Goal: Check status: Check status

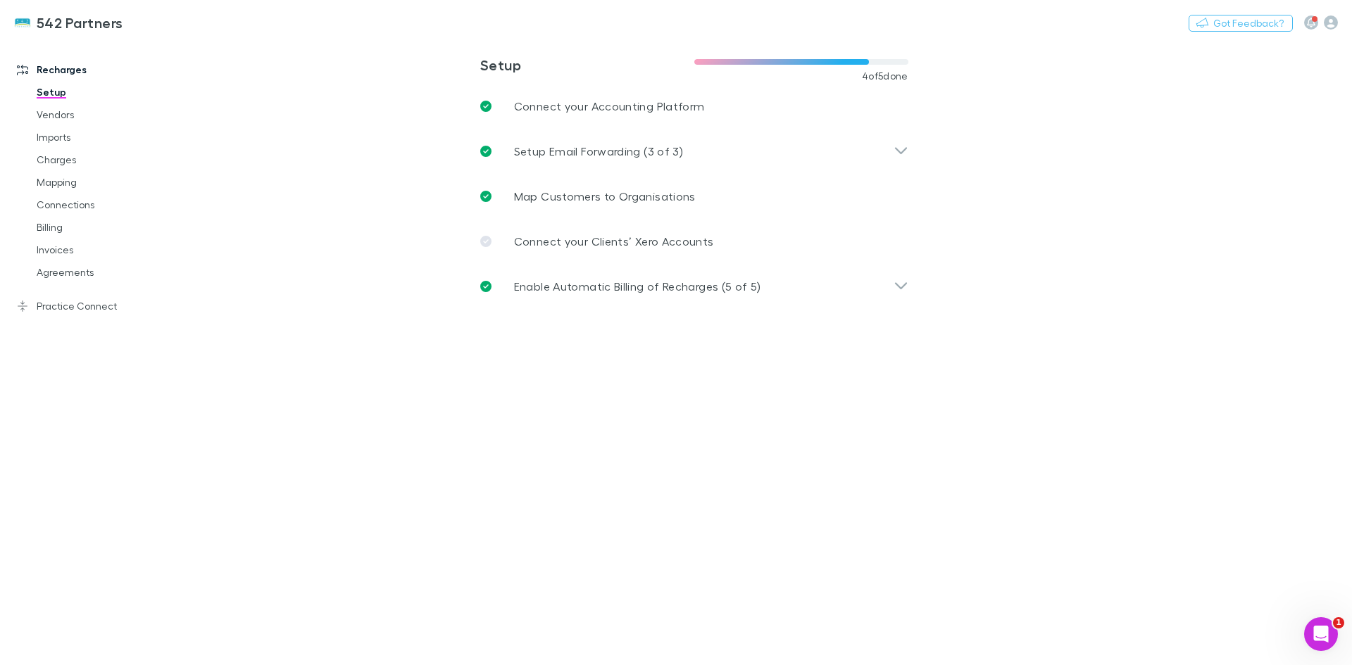
click at [59, 246] on link "Invoices" at bounding box center [107, 250] width 168 height 23
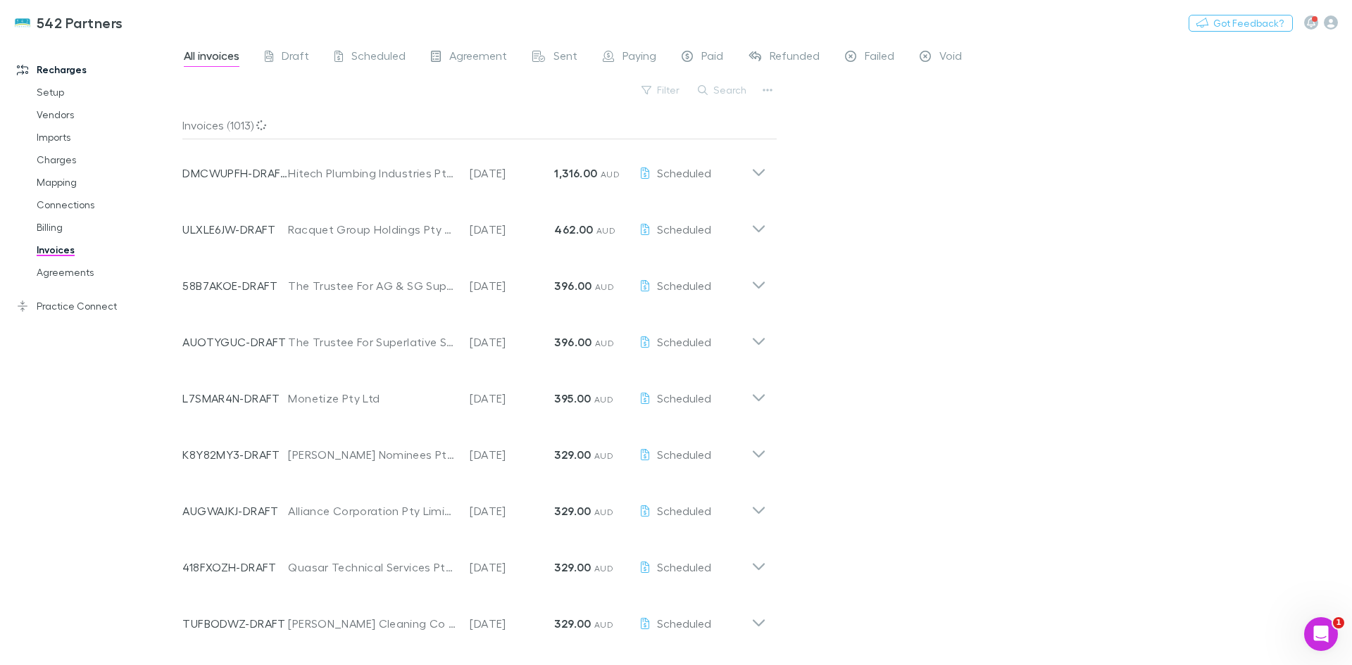
click at [727, 89] on button "Search" at bounding box center [723, 90] width 64 height 17
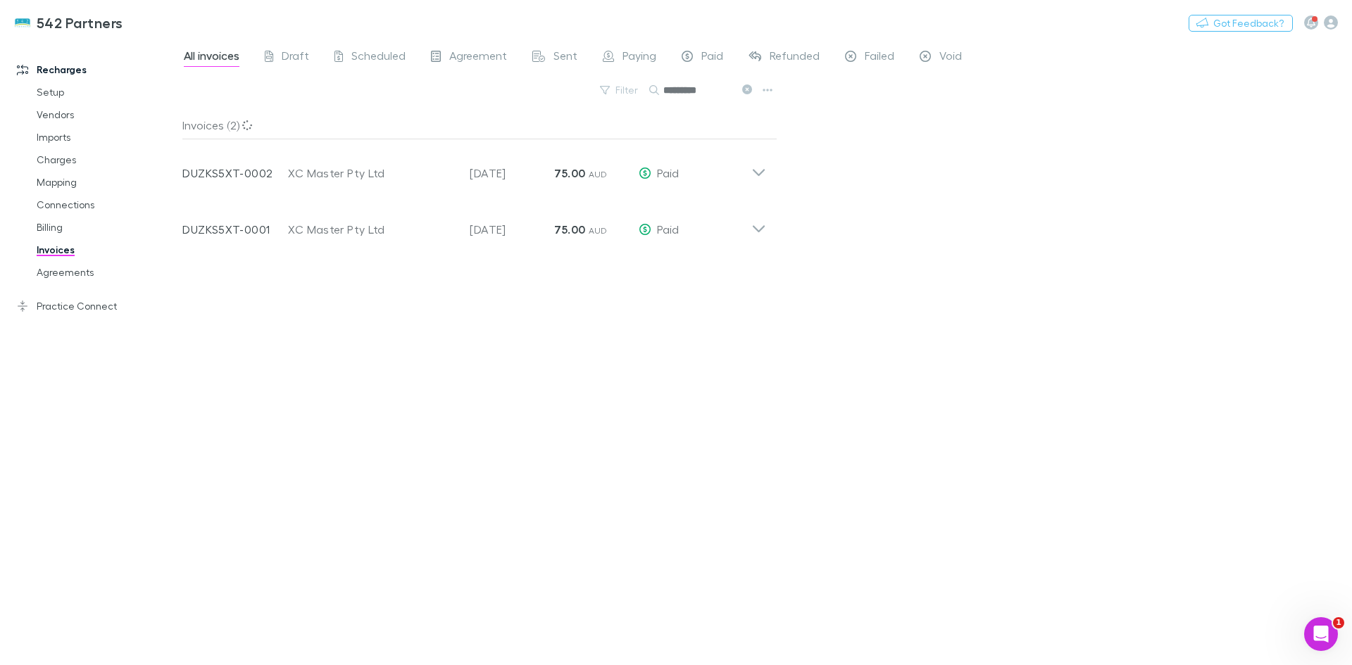
type input "*********"
click at [757, 232] on icon at bounding box center [758, 224] width 15 height 28
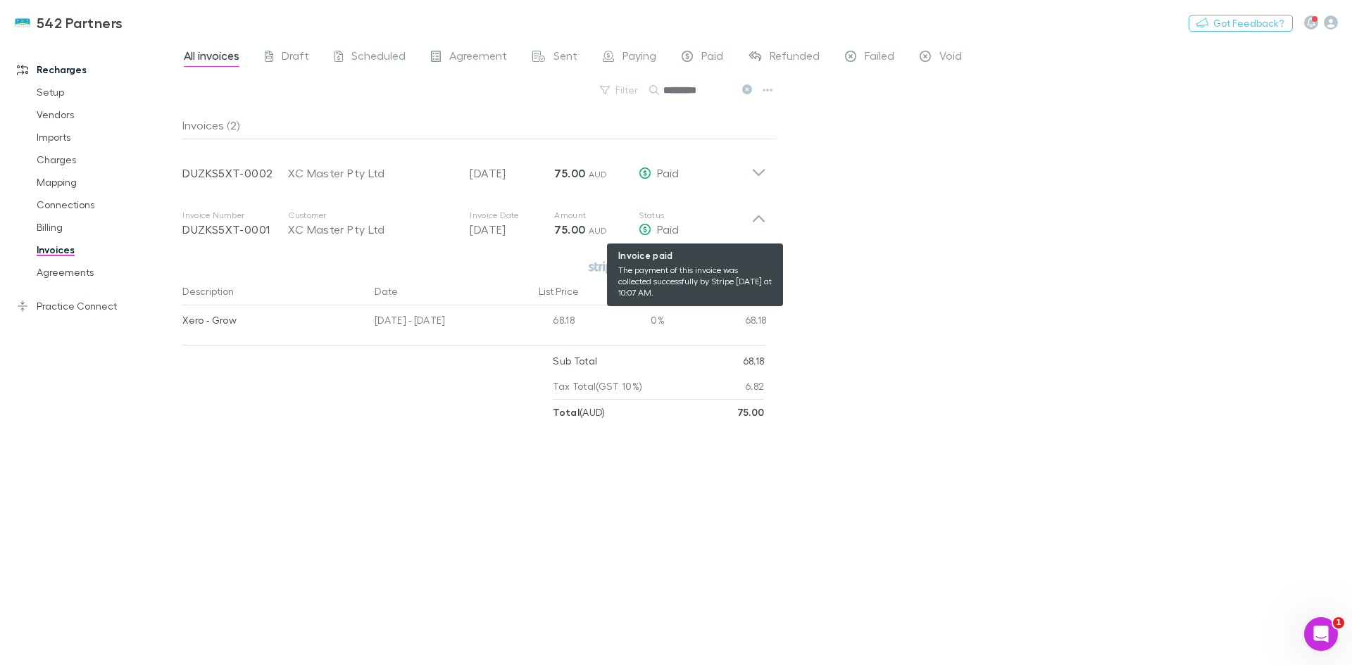
click at [751, 222] on div "Paid" at bounding box center [695, 229] width 113 height 17
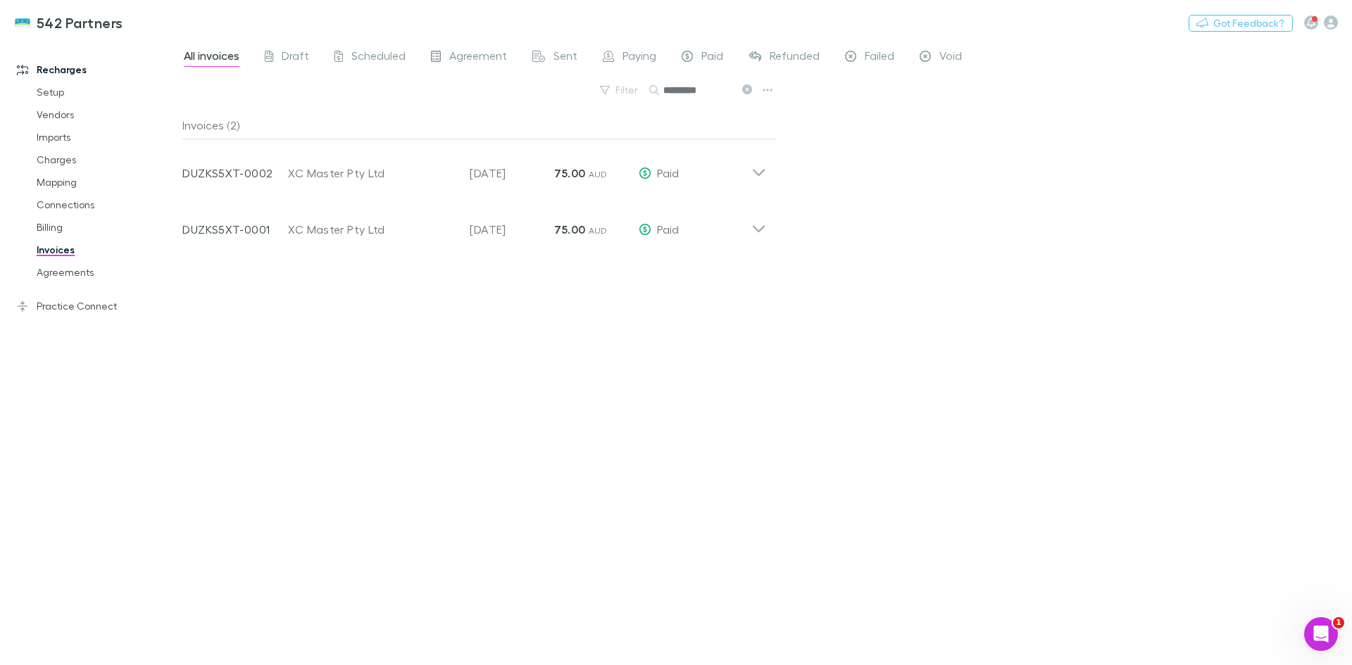
click at [59, 270] on link "Agreements" at bounding box center [107, 272] width 168 height 23
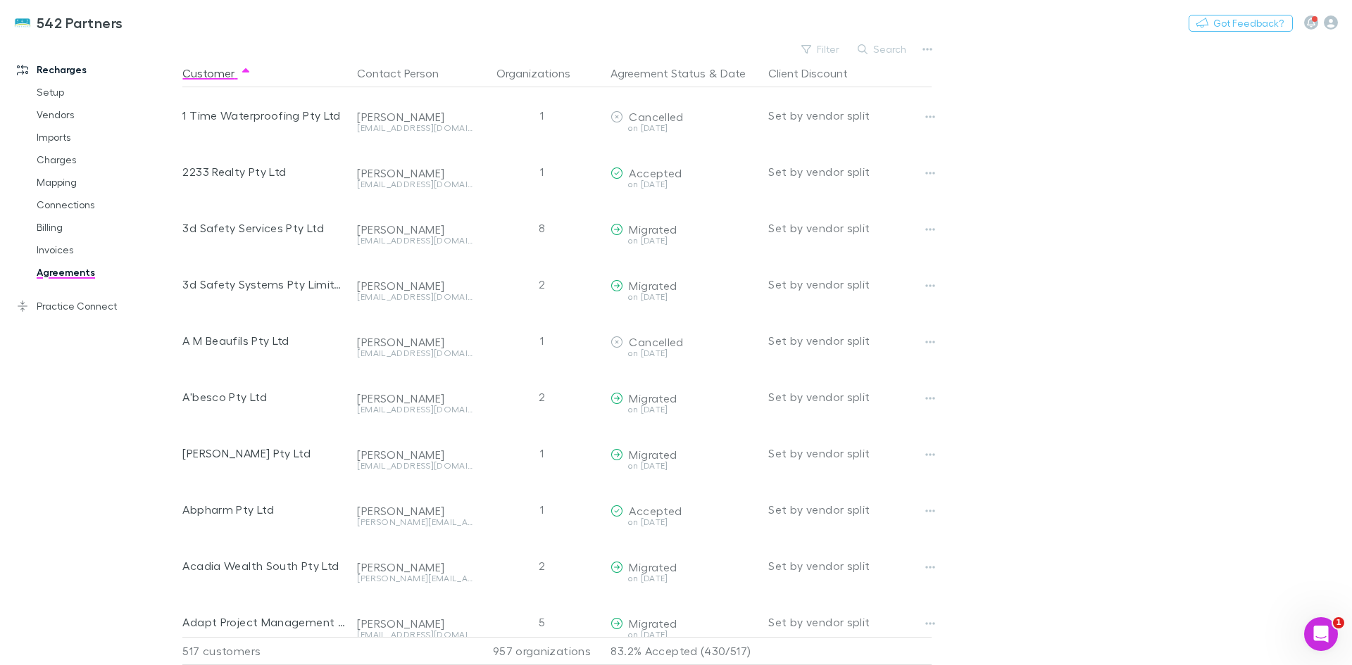
click at [892, 40] on div "542 Partners Nothing Got Feedback?" at bounding box center [676, 22] width 1352 height 45
click at [891, 50] on button "Search" at bounding box center [883, 49] width 64 height 17
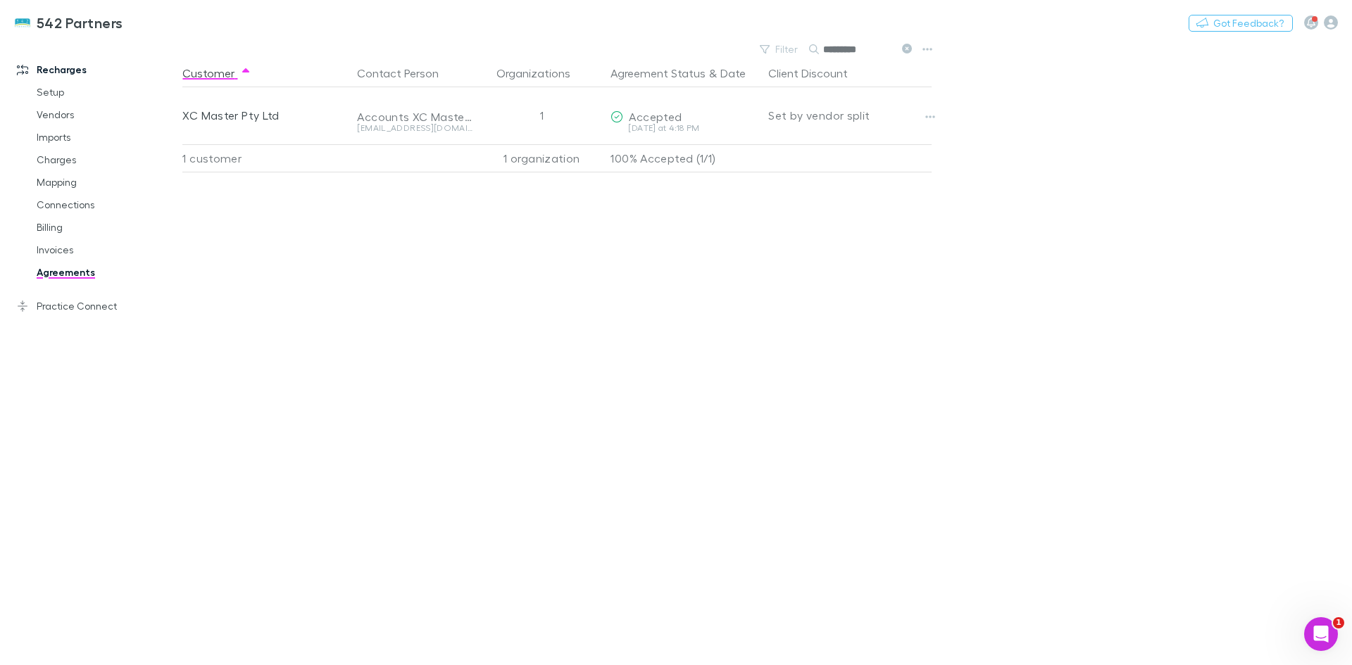
type input "*********"
click at [0, 0] on button "Copy link" at bounding box center [0, 0] width 0 height 0
click at [934, 122] on icon "button" at bounding box center [930, 116] width 10 height 11
click at [986, 131] on div at bounding box center [676, 332] width 1352 height 665
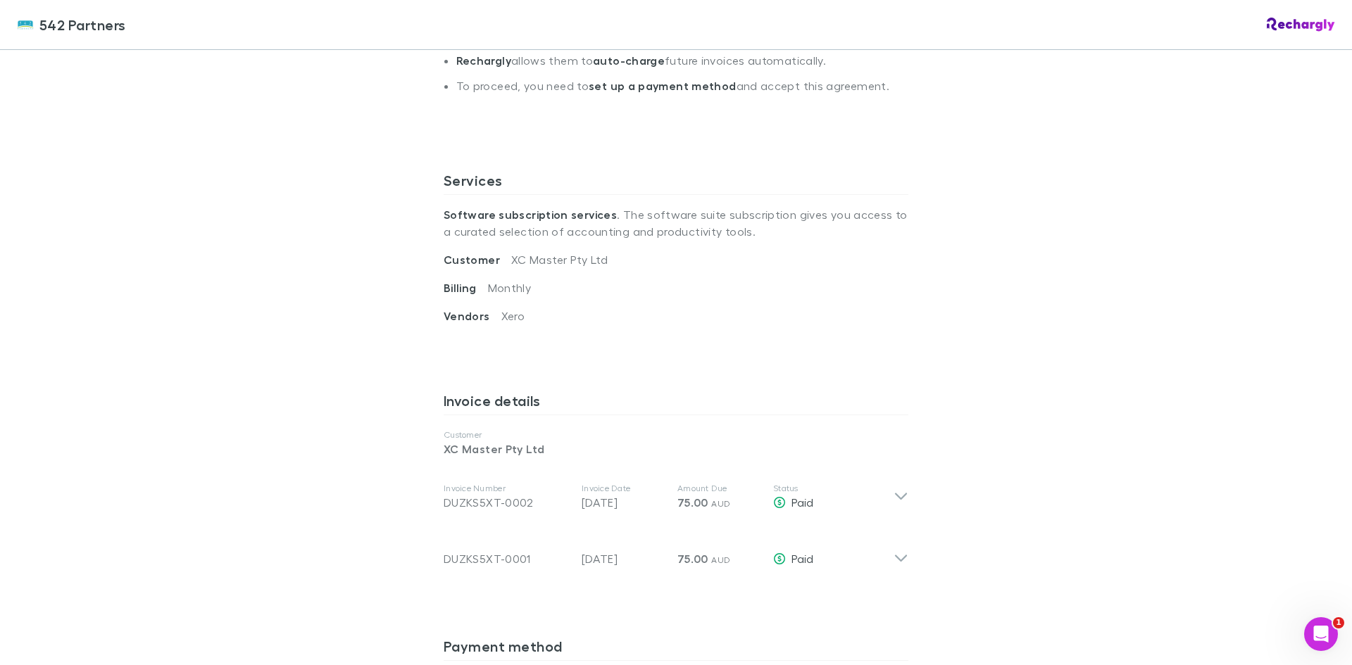
scroll to position [634, 0]
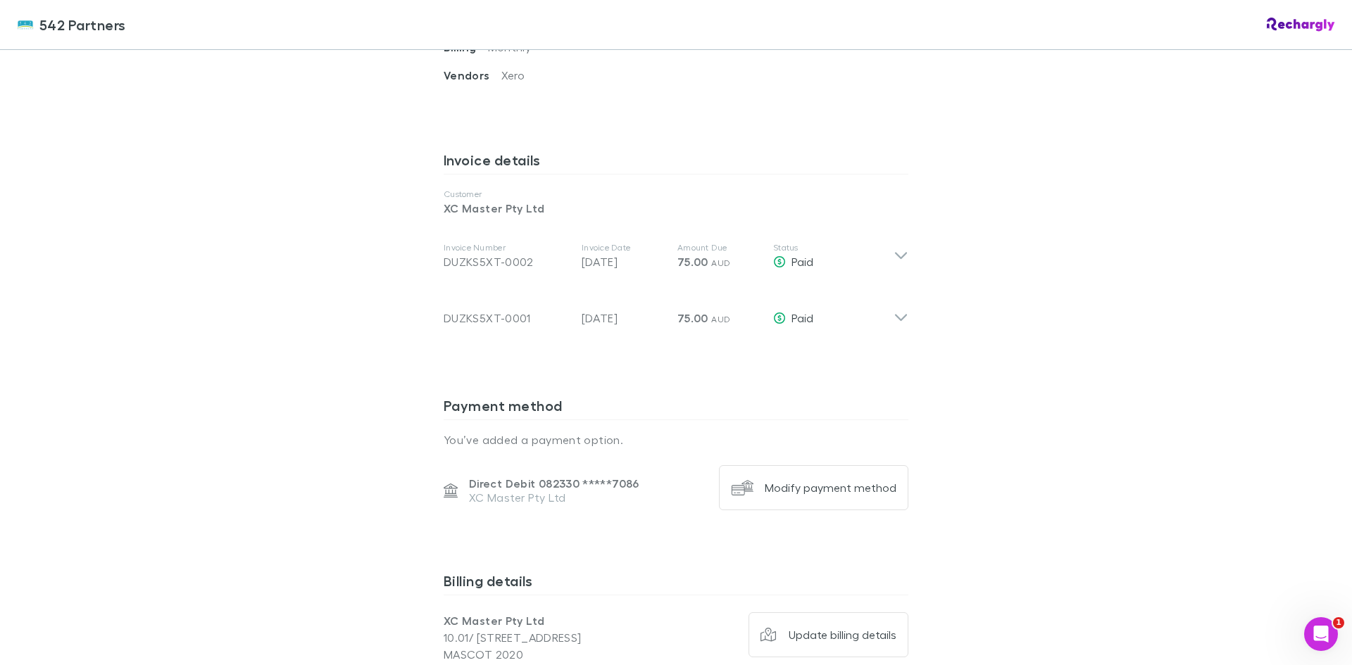
click at [906, 313] on div "Invoice Number DUZKS5XT-0001 Invoice Date [DATE] Amount Due 75.00 AUD Status Pa…" at bounding box center [675, 312] width 487 height 56
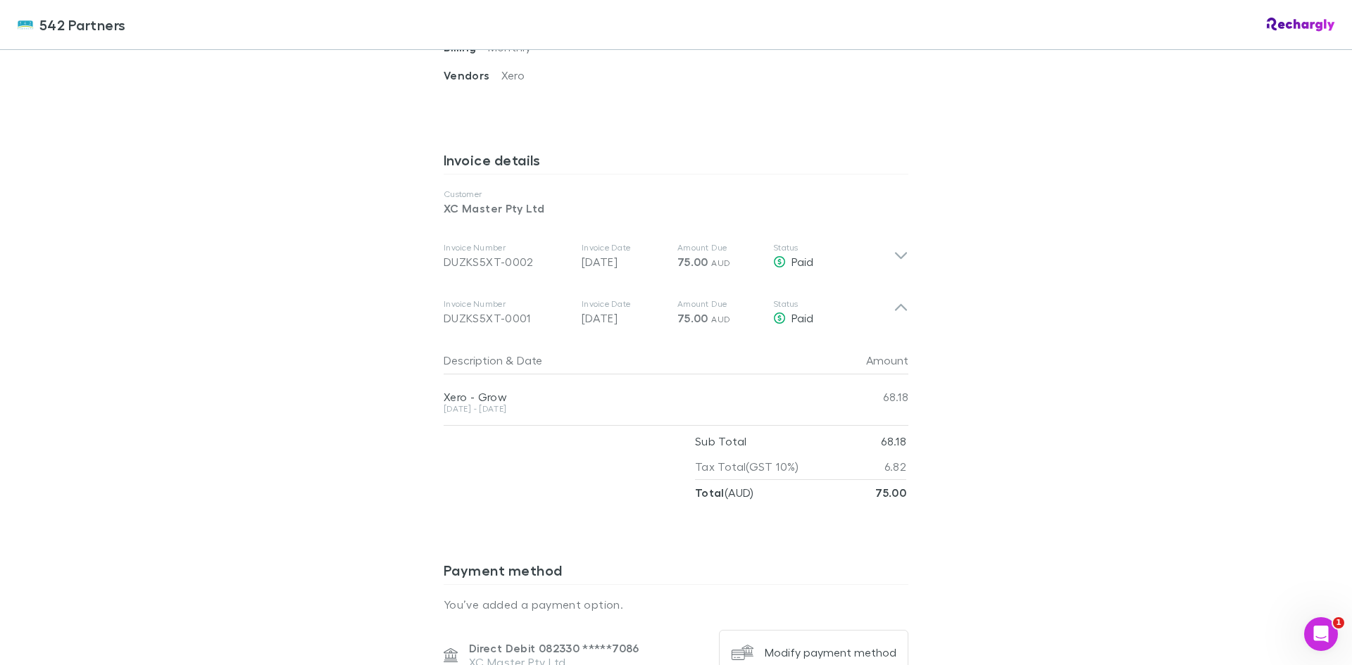
click at [898, 305] on icon at bounding box center [901, 313] width 15 height 28
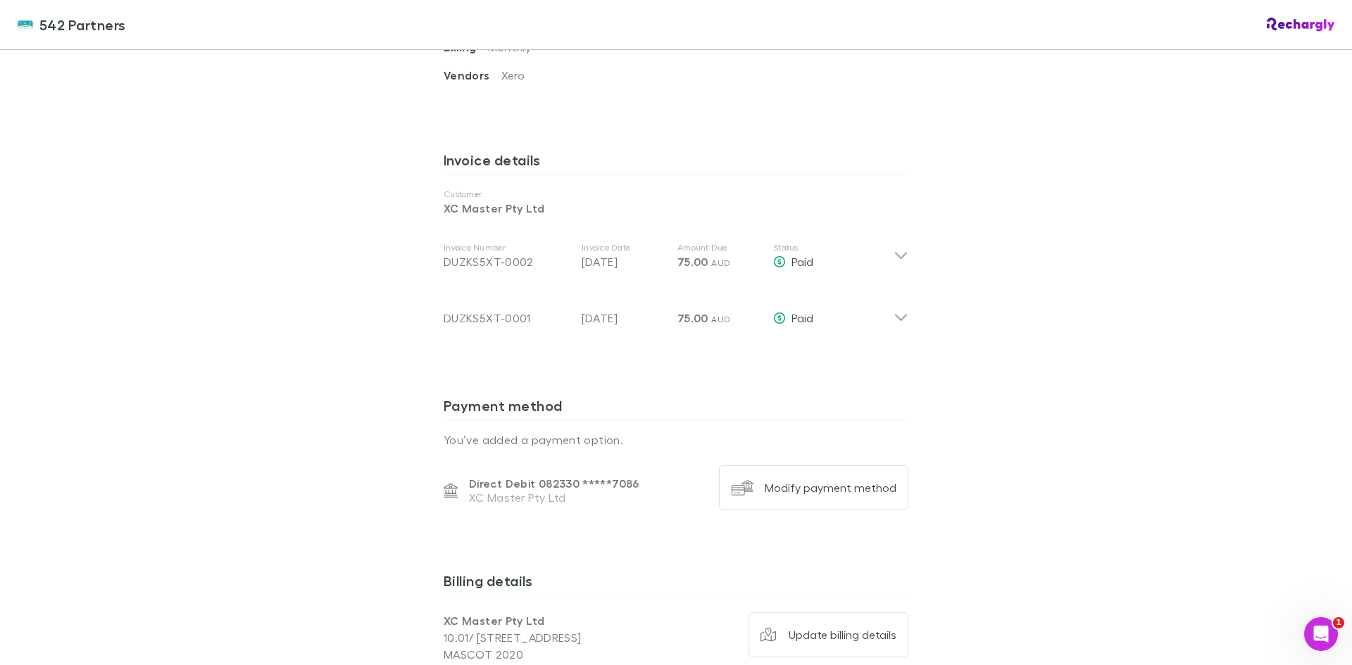
click at [898, 258] on icon at bounding box center [901, 256] width 15 height 17
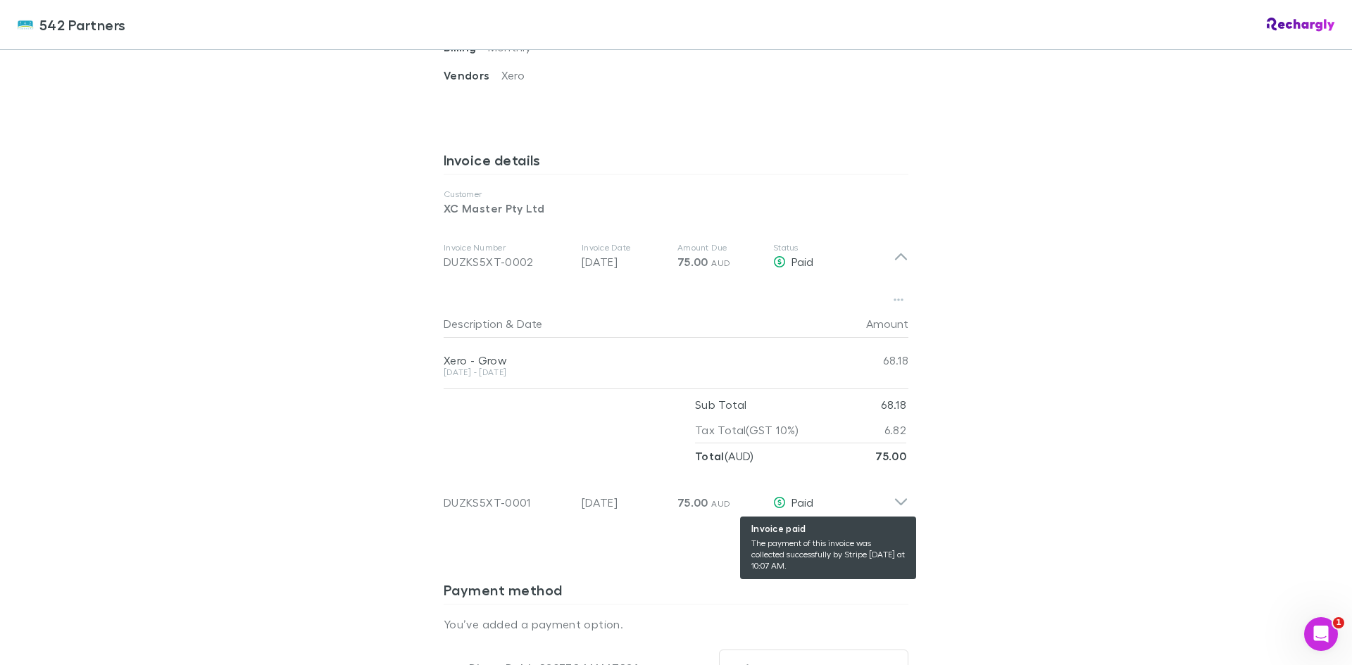
click at [885, 502] on div "Paid" at bounding box center [833, 502] width 120 height 17
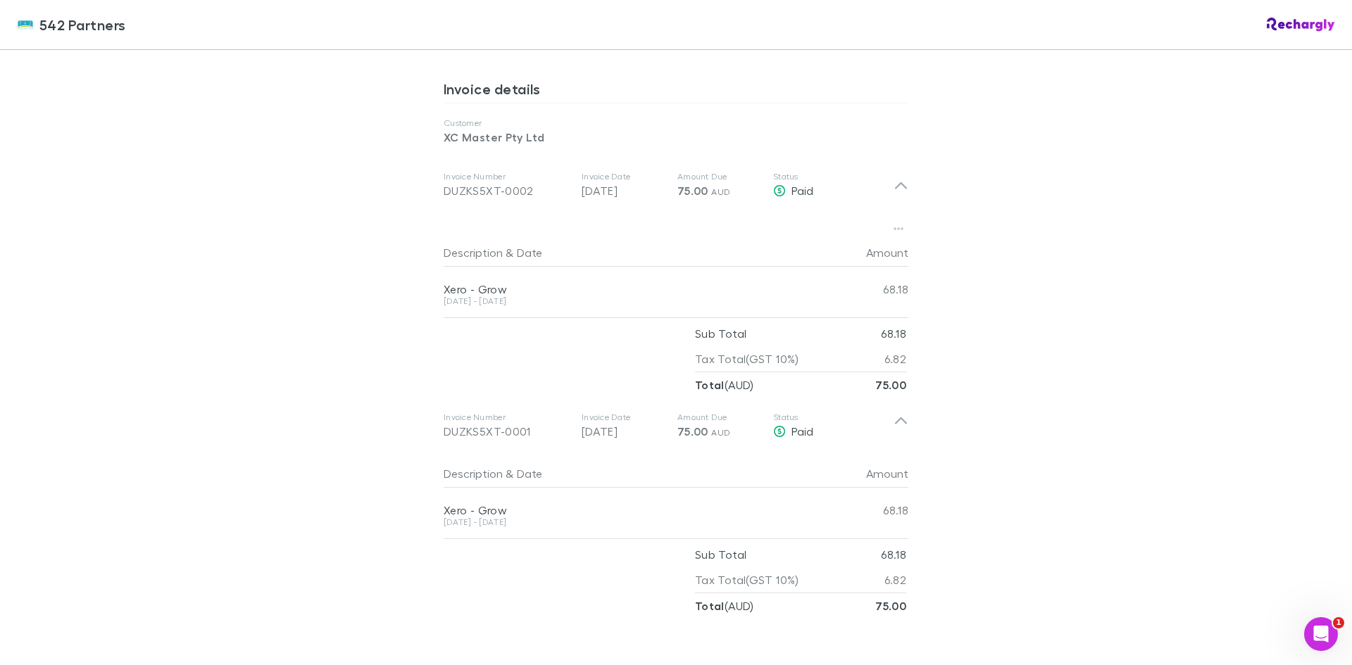
scroll to position [704, 0]
click at [896, 189] on icon at bounding box center [901, 185] width 15 height 17
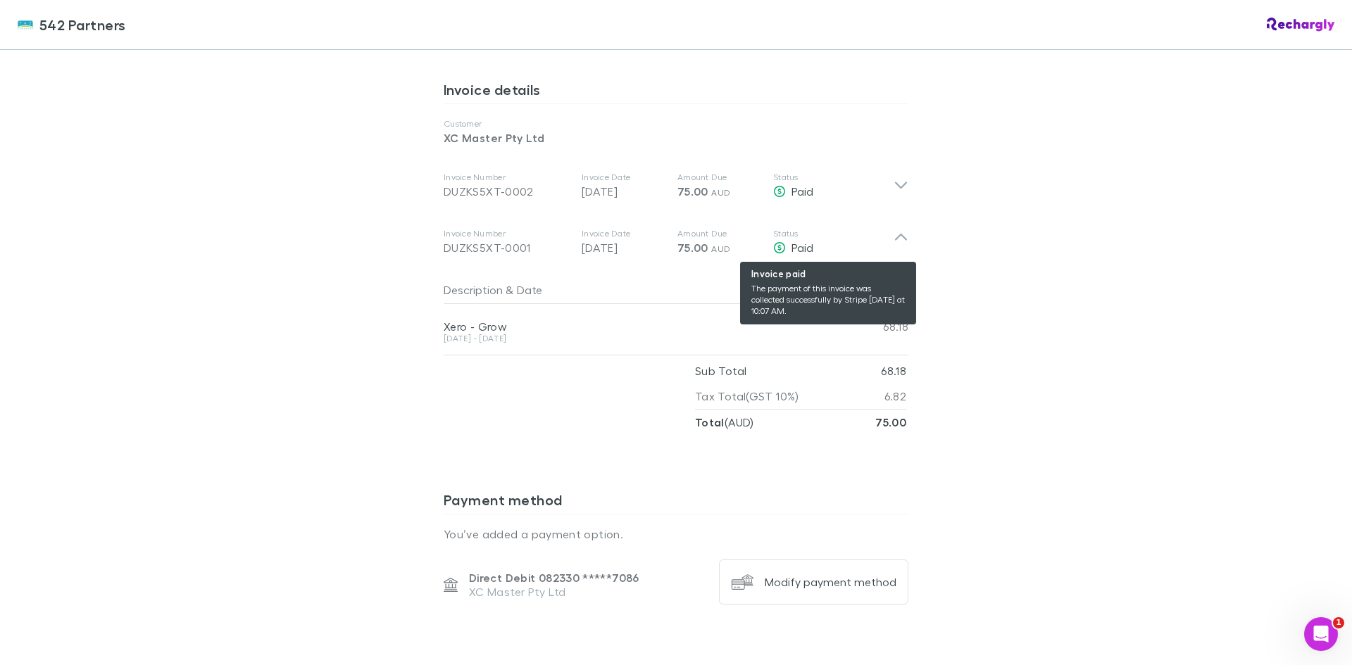
click at [773, 249] on icon at bounding box center [779, 247] width 13 height 11
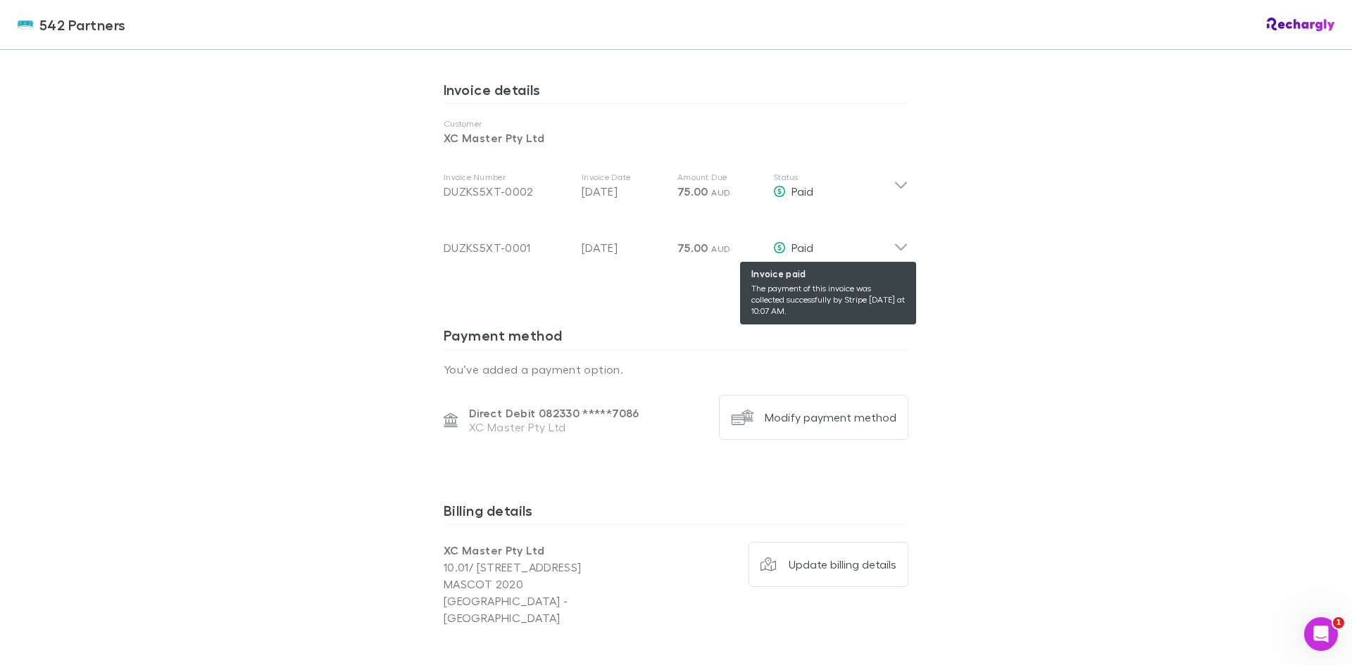
click at [773, 249] on icon at bounding box center [779, 247] width 13 height 11
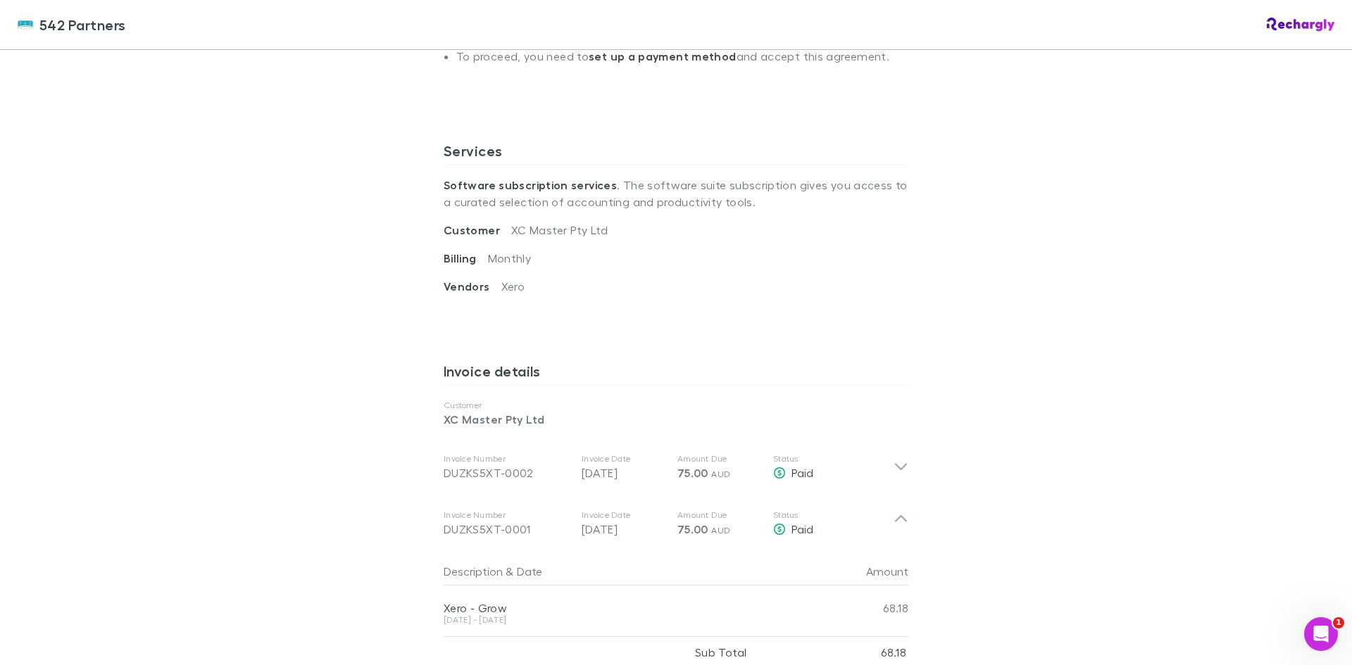
scroll to position [845, 0]
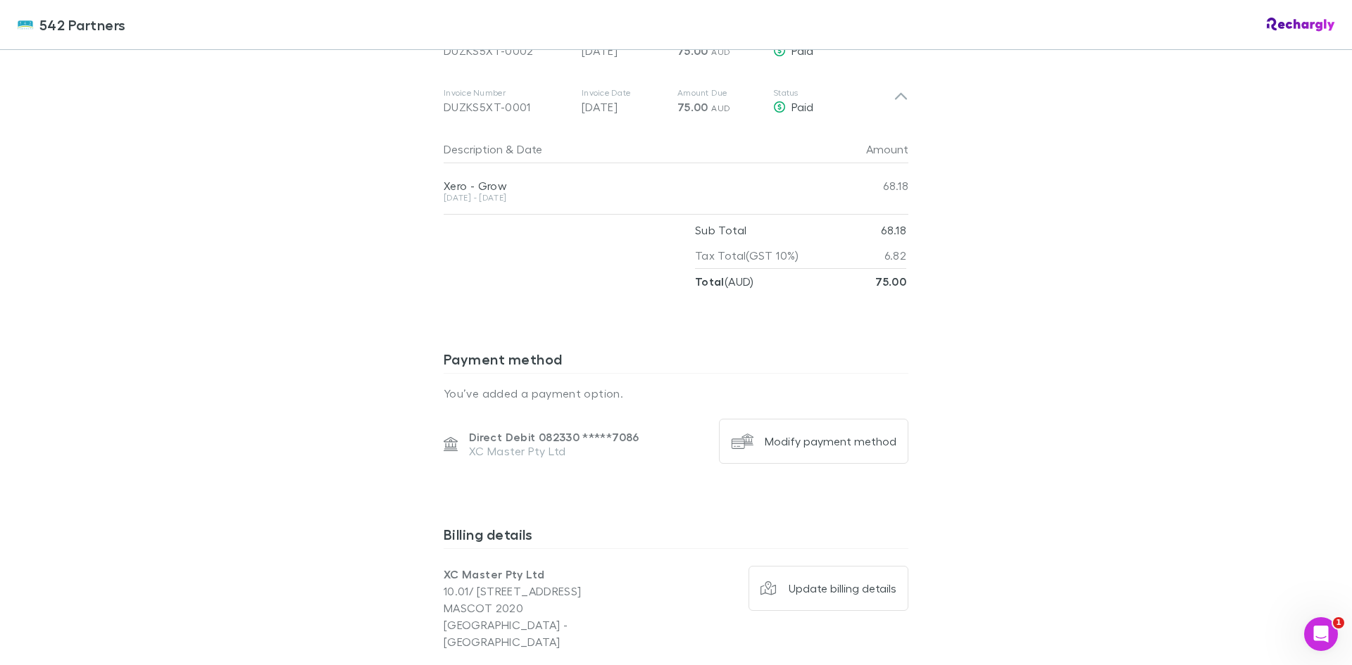
click at [1291, 380] on div "542 Partners 542 Partners Software subscriptions agreement 542 Partners has par…" at bounding box center [676, 332] width 1352 height 665
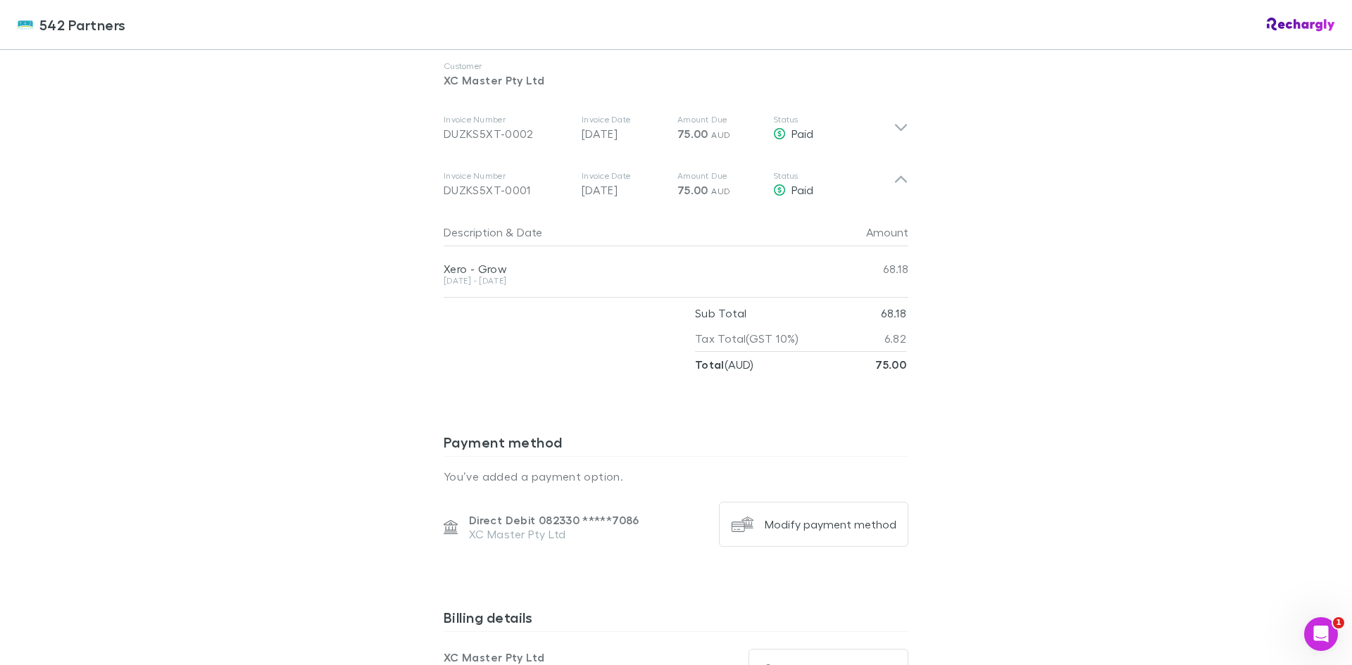
scroll to position [563, 0]
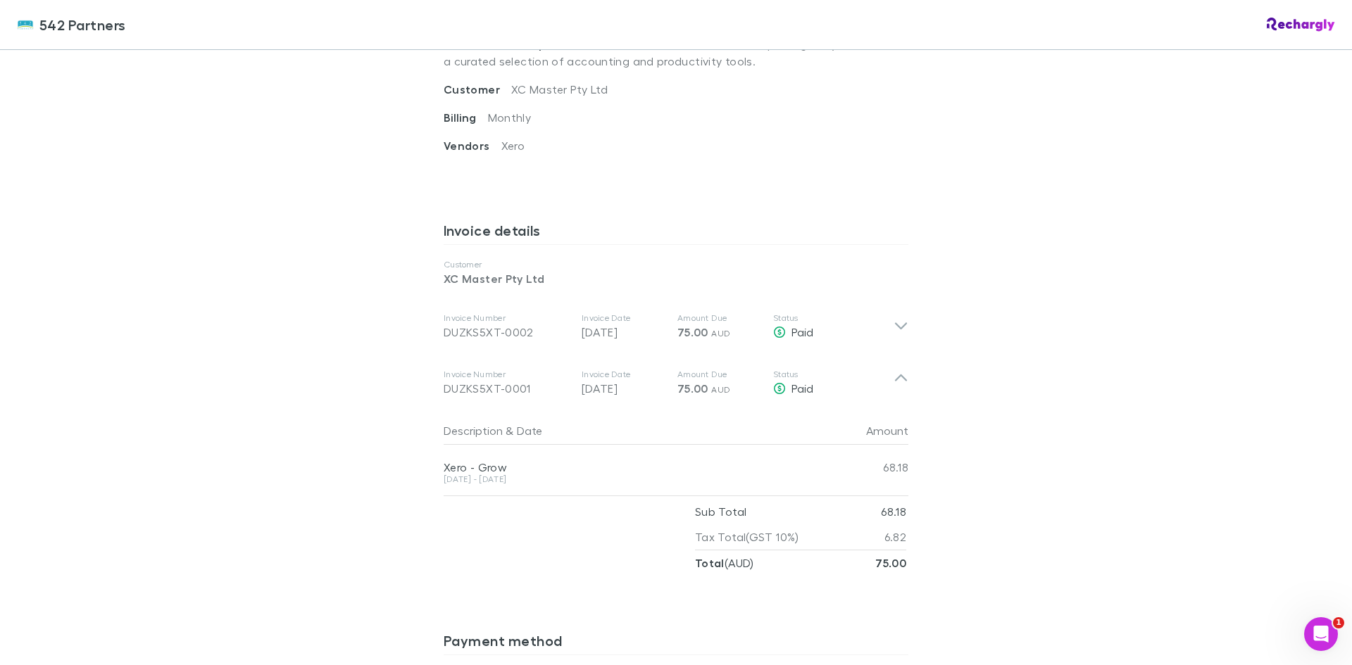
click at [894, 389] on icon at bounding box center [901, 383] width 15 height 28
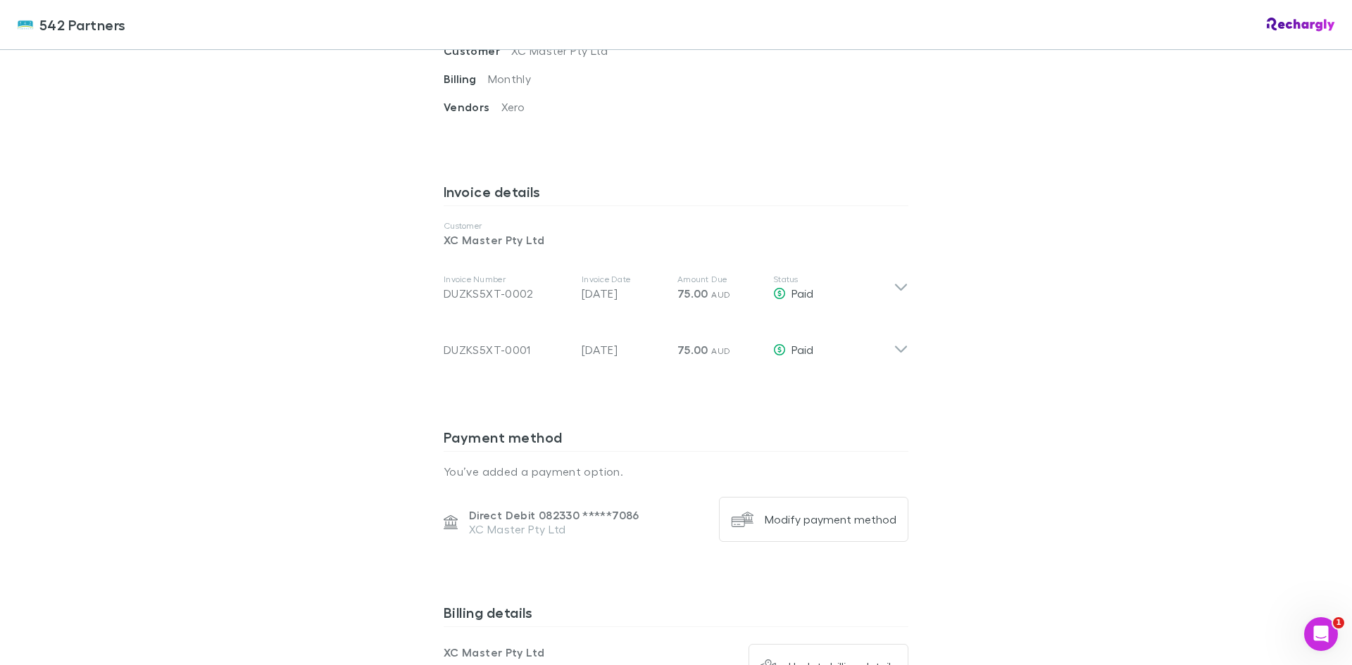
scroll to position [704, 0]
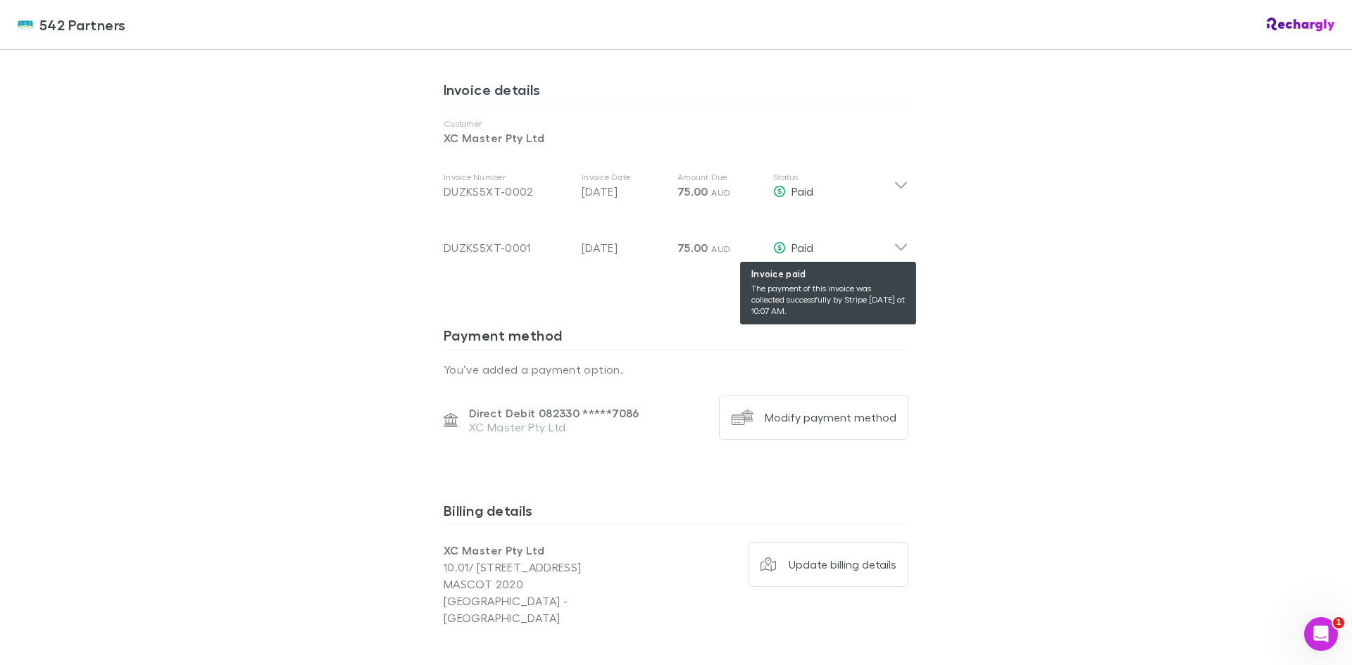
click at [894, 249] on icon at bounding box center [901, 242] width 15 height 28
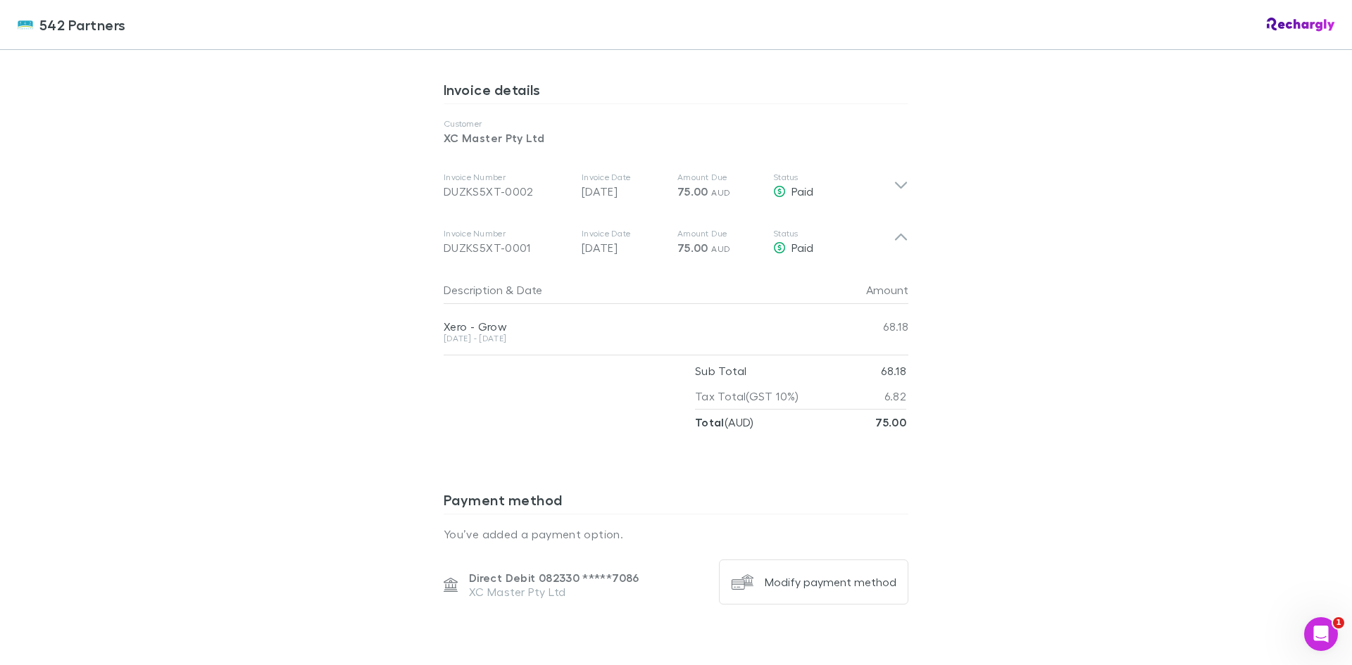
click at [887, 232] on p "Status" at bounding box center [833, 233] width 120 height 11
